Goal: Information Seeking & Learning: Learn about a topic

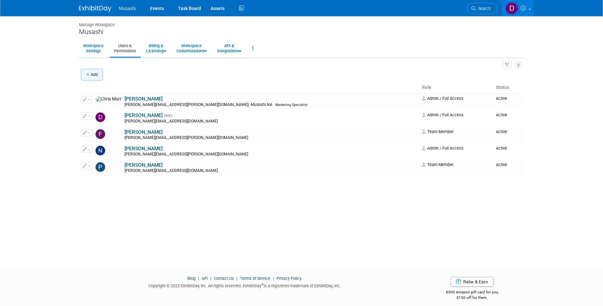
click at [97, 76] on button "Add" at bounding box center [92, 75] width 22 height 12
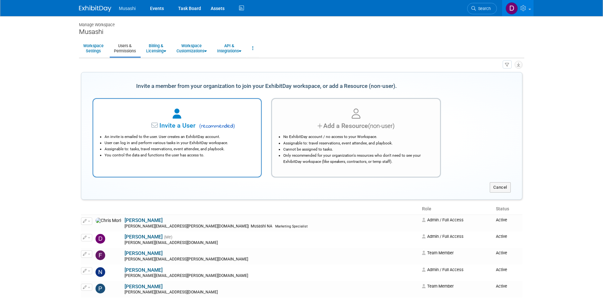
click at [201, 124] on span "( recommended )" at bounding box center [216, 126] width 38 height 8
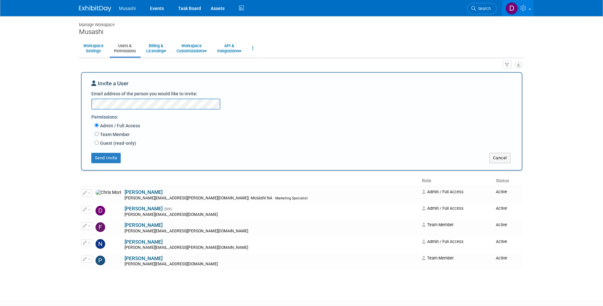
click at [127, 133] on label "Team Member" at bounding box center [114, 134] width 31 height 6
click at [99, 133] on input "Team Member" at bounding box center [97, 134] width 4 height 4
radio input "true"
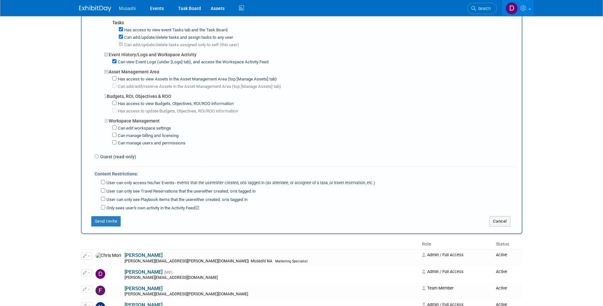
scroll to position [494, 0]
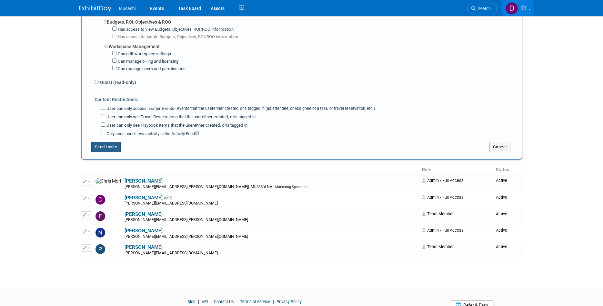
click at [116, 142] on button "Send Invite" at bounding box center [106, 147] width 30 height 10
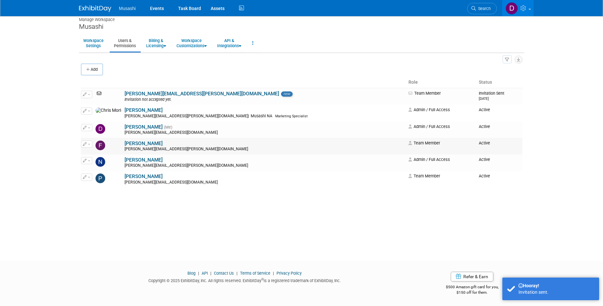
scroll to position [0, 0]
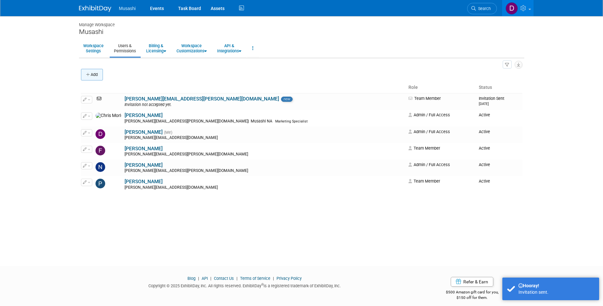
click at [94, 74] on button "Add" at bounding box center [92, 75] width 22 height 12
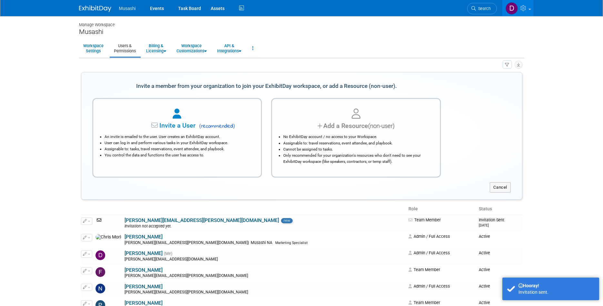
click at [216, 158] on div "Invite a User ( recommended ) An invite is emailed to the user. User creates an…" at bounding box center [177, 137] width 169 height 79
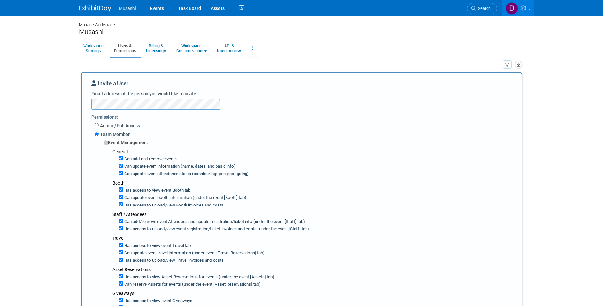
click at [183, 124] on div "Admin / Full Access" at bounding box center [306, 126] width 423 height 9
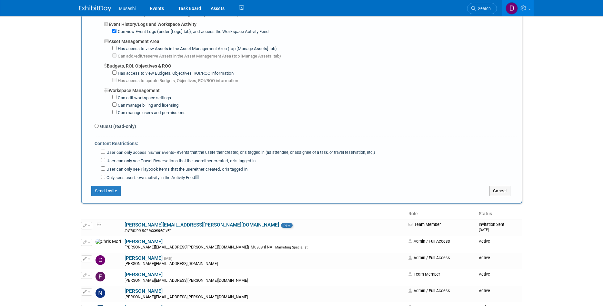
scroll to position [461, 0]
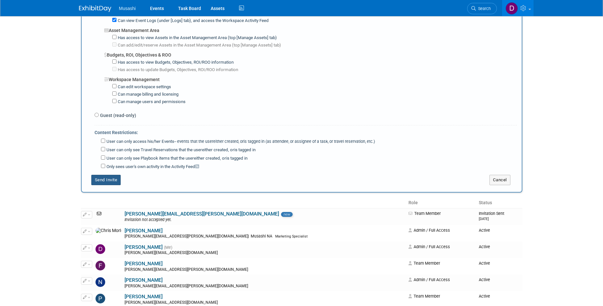
click at [112, 176] on button "Send Invite" at bounding box center [106, 180] width 30 height 10
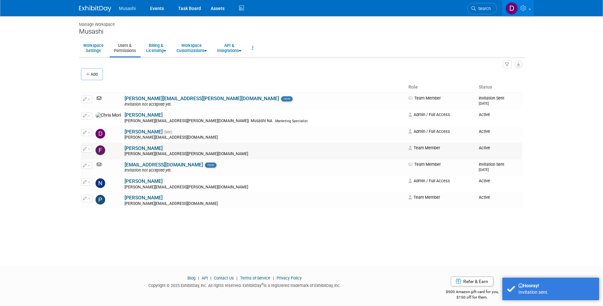
scroll to position [0, 0]
click at [159, 7] on link "Events" at bounding box center [157, 8] width 24 height 16
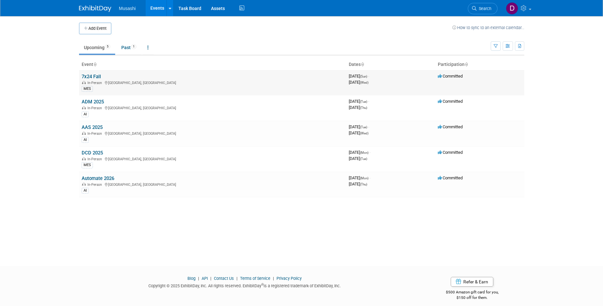
click at [97, 74] on link "7x24 Fall" at bounding box center [91, 77] width 19 height 6
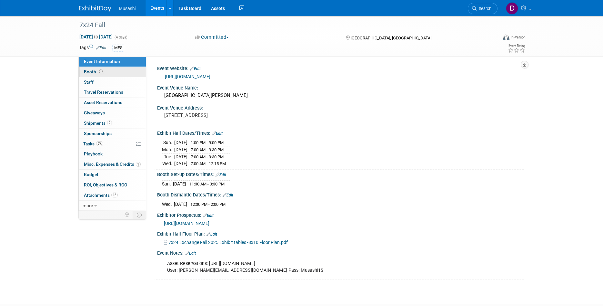
click at [101, 75] on link "Booth" at bounding box center [112, 72] width 67 height 10
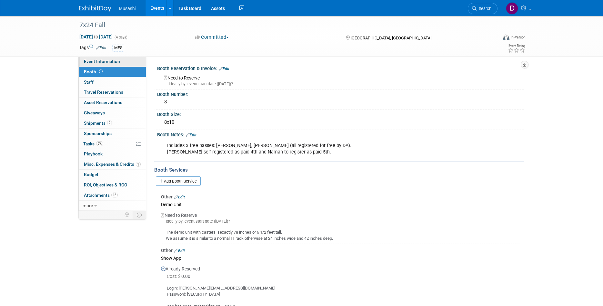
click at [107, 62] on span "Event Information" at bounding box center [102, 61] width 36 height 5
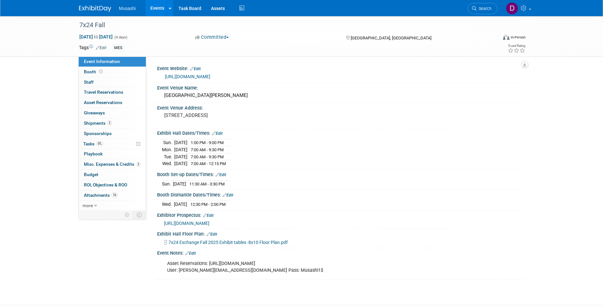
drag, startPoint x: 248, startPoint y: 183, endPoint x: 155, endPoint y: 180, distance: 92.7
click at [155, 180] on div "Booth Set-up Dates/Times: Edit Sun. Oct 19, 2025 11:30 AM - 3:30 PM Save Change…" at bounding box center [339, 179] width 370 height 20
copy div "Booth Set-up Dates/Times:"
click at [326, 168] on div "Exhibit Hall Dates/Times: Edit Sun. Oct 19, 2025 1:00 PM - 9:00 PM Mon. Oct 20,…" at bounding box center [339, 148] width 370 height 41
click at [116, 73] on link "Booth" at bounding box center [112, 72] width 67 height 10
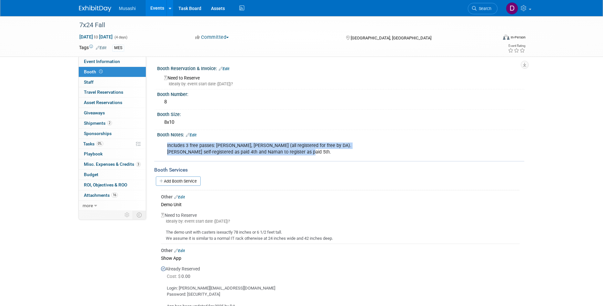
drag, startPoint x: 306, startPoint y: 152, endPoint x: 165, endPoint y: 145, distance: 140.6
click at [165, 145] on div "Includes 3 free passes: Frank, Haru, Oliver (all registered for free by DA). Al…" at bounding box center [308, 148] width 291 height 19
copy div "Includes 3 free passes: Frank, Haru, Oliver (all registered for free by DA). Al…"
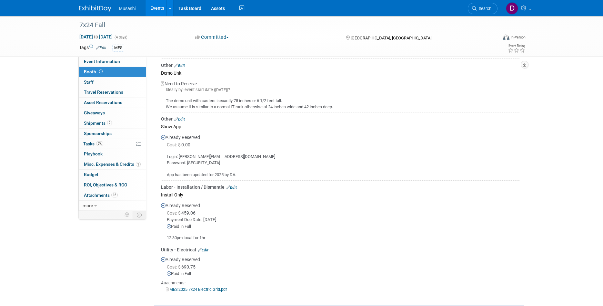
scroll to position [132, 0]
click at [117, 104] on span "Asset Reservations 0" at bounding box center [103, 102] width 38 height 5
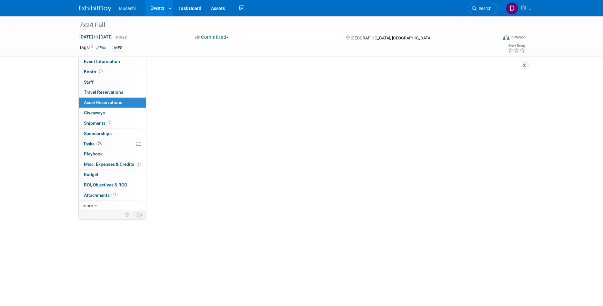
scroll to position [0, 0]
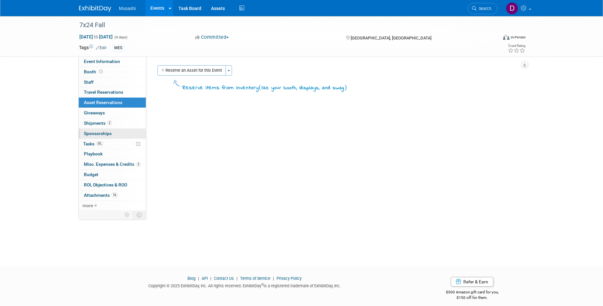
click at [115, 133] on link "0 Sponsorships 0" at bounding box center [112, 133] width 67 height 10
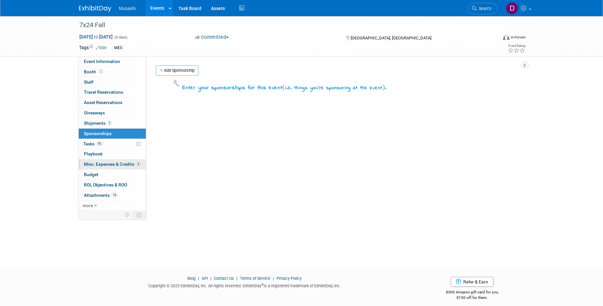
click at [117, 163] on span "Misc. Expenses & Credits 3" at bounding box center [112, 163] width 57 height 5
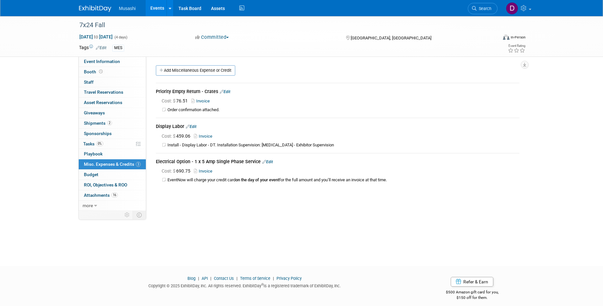
click at [286, 132] on div "Cost: $ 459.06 Invoice" at bounding box center [338, 139] width 364 height 17
click at [208, 137] on link "Invoice" at bounding box center [204, 136] width 21 height 5
